Goal: Task Accomplishment & Management: Manage account settings

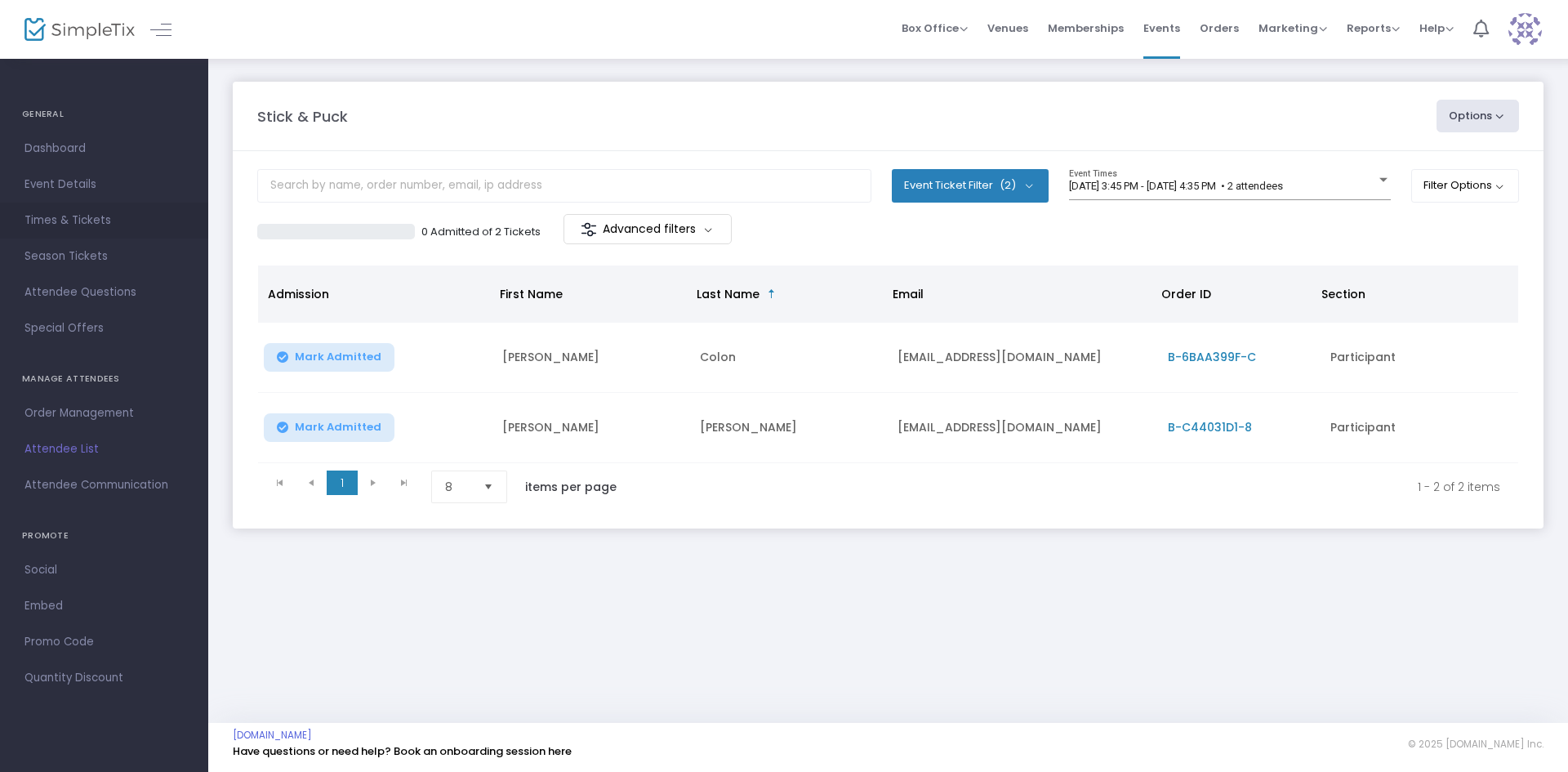
click at [66, 218] on span "Times & Tickets" at bounding box center [105, 221] width 159 height 21
